Goal: Task Accomplishment & Management: Manage account settings

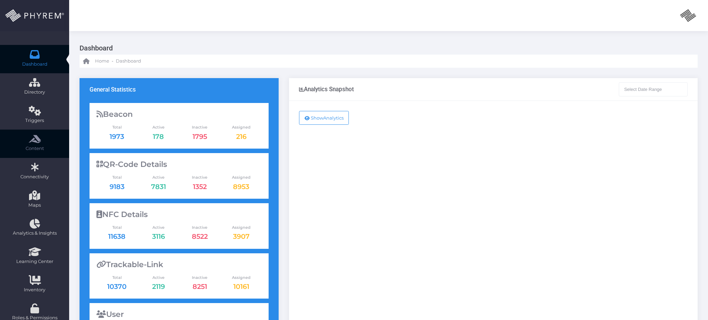
type input "[DATE] - [DATE]"
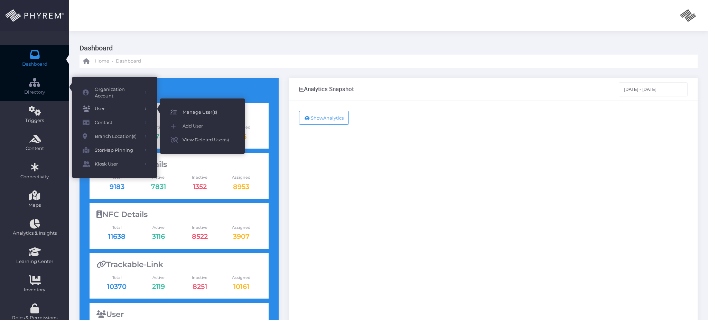
click at [195, 114] on span "Manage User(s)" at bounding box center [209, 112] width 52 height 9
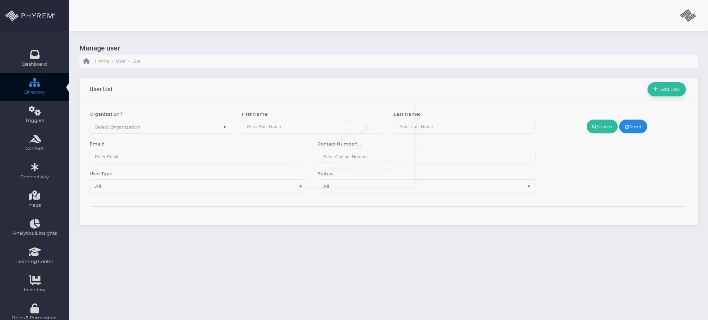
click at [181, 131] on div at bounding box center [354, 160] width 708 height 320
click at [181, 129] on span "Select Organization" at bounding box center [160, 126] width 141 height 13
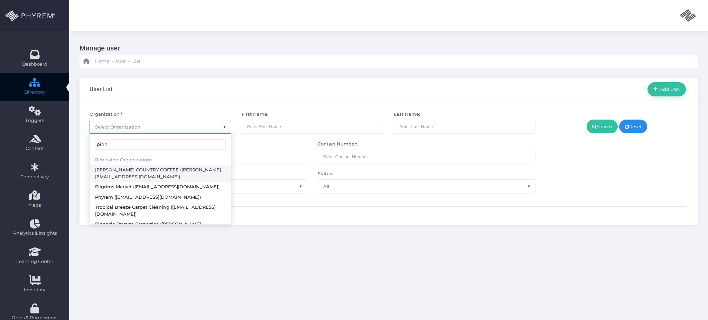
type input "pinna"
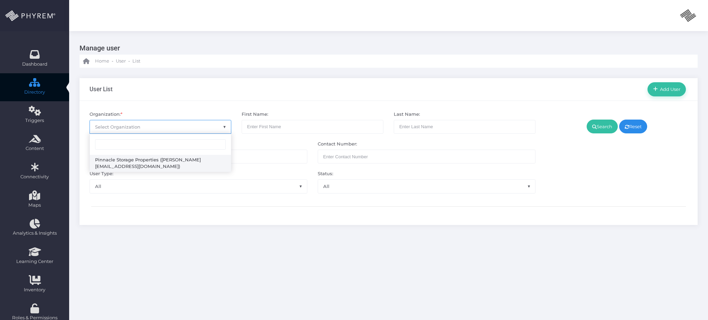
select select "4799"
click at [600, 127] on link "Search" at bounding box center [602, 127] width 31 height 14
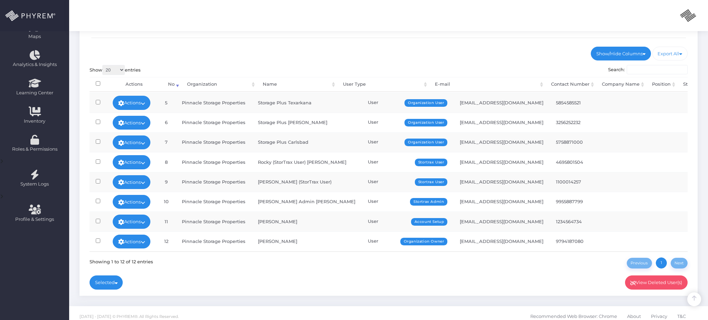
scroll to position [175, 0]
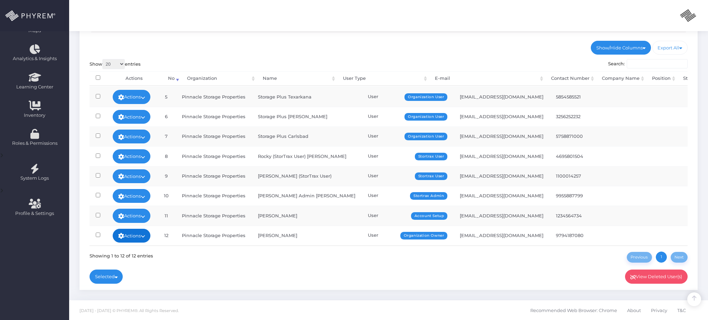
click at [145, 236] on icon at bounding box center [143, 236] width 4 height 0
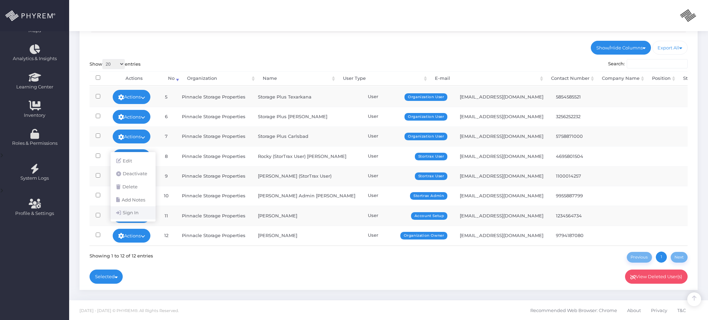
click at [145, 214] on link "Sign In" at bounding box center [133, 212] width 45 height 13
